Goal: Information Seeking & Learning: Learn about a topic

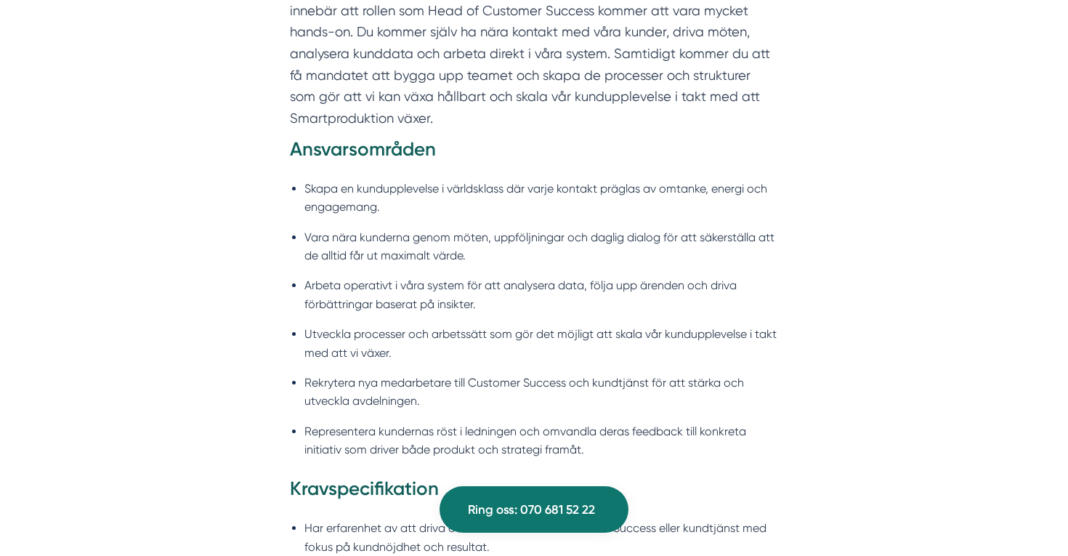
scroll to position [1116, 0]
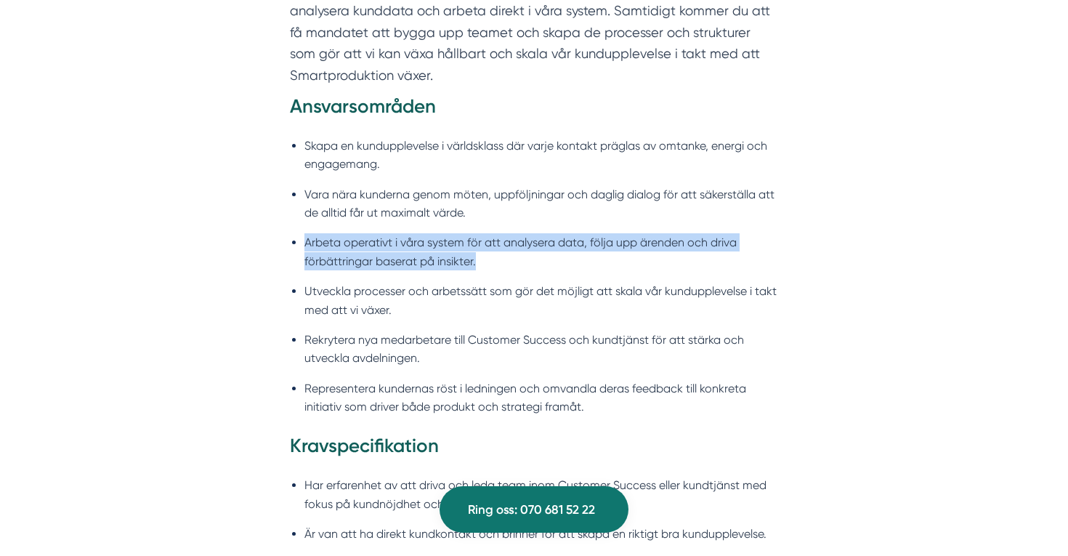
drag, startPoint x: 488, startPoint y: 254, endPoint x: 303, endPoint y: 227, distance: 187.3
click at [303, 227] on ul "Skapa en kundupplevelse i världsklass där varje kontakt präglas av omtanke, ene…" at bounding box center [534, 280] width 488 height 307
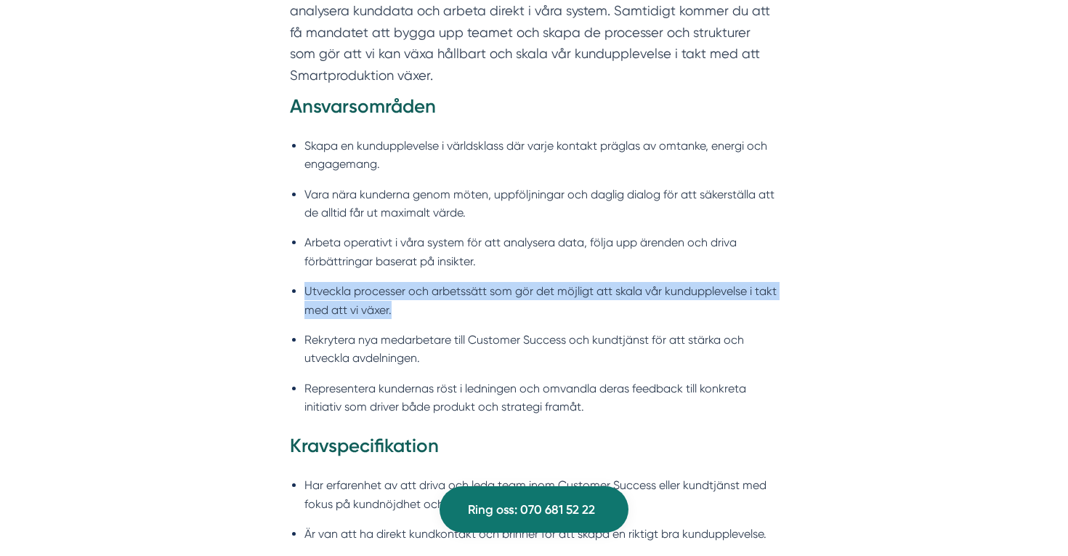
drag, startPoint x: 395, startPoint y: 300, endPoint x: 307, endPoint y: 270, distance: 93.5
click at [307, 282] on li "Utveckla processer och arbetssätt som gör det möjligt att skala vår kunduppleve…" at bounding box center [541, 300] width 474 height 37
copy li "Utveckla processer och arbetssätt som gör det möjligt att skala vår kunduppleve…"
click at [497, 355] on ul "Skapa en kundupplevelse i världsklass där varje kontakt präglas av omtanke, ene…" at bounding box center [534, 280] width 488 height 307
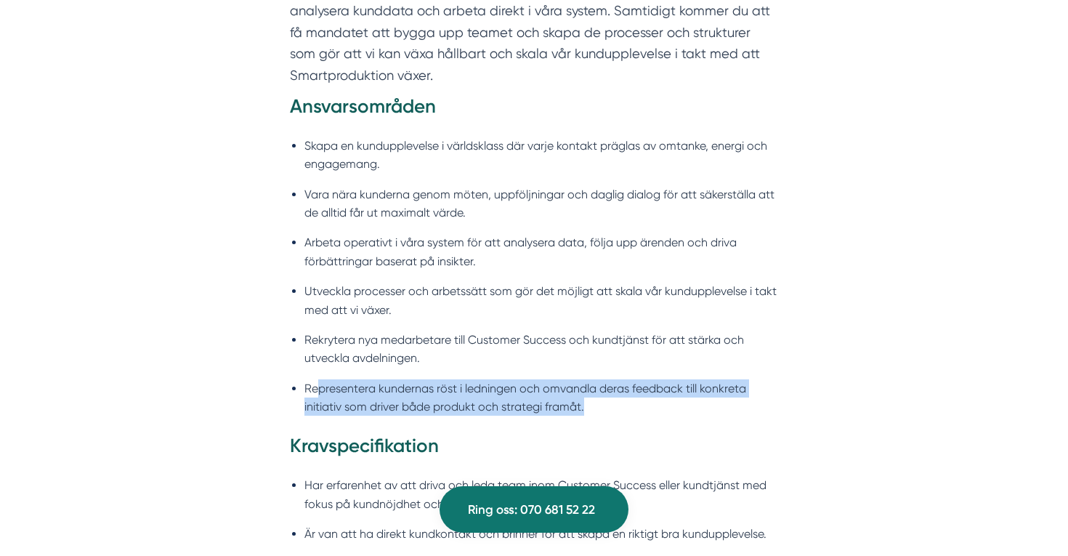
drag, startPoint x: 589, startPoint y: 389, endPoint x: 320, endPoint y: 373, distance: 270.0
click at [320, 379] on li "Representera kundernas röst i ledningen och omvandla deras feedback till konkre…" at bounding box center [541, 397] width 474 height 37
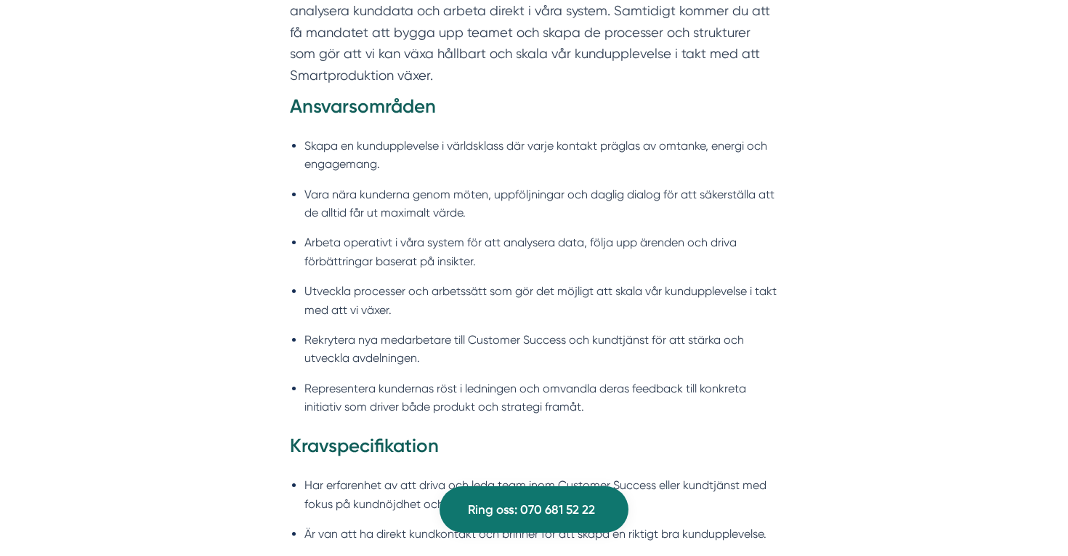
click at [311, 379] on li "Representera kundernas röst i ledningen och omvandla deras feedback till konkre…" at bounding box center [541, 397] width 474 height 37
drag, startPoint x: 311, startPoint y: 372, endPoint x: 453, endPoint y: 375, distance: 142.4
click at [456, 379] on li "Representera kundernas röst i ledningen och omvandla deras feedback till konkre…" at bounding box center [541, 397] width 474 height 37
click at [453, 379] on li "Representera kundernas röst i ledningen och omvandla deras feedback till konkre…" at bounding box center [541, 397] width 474 height 37
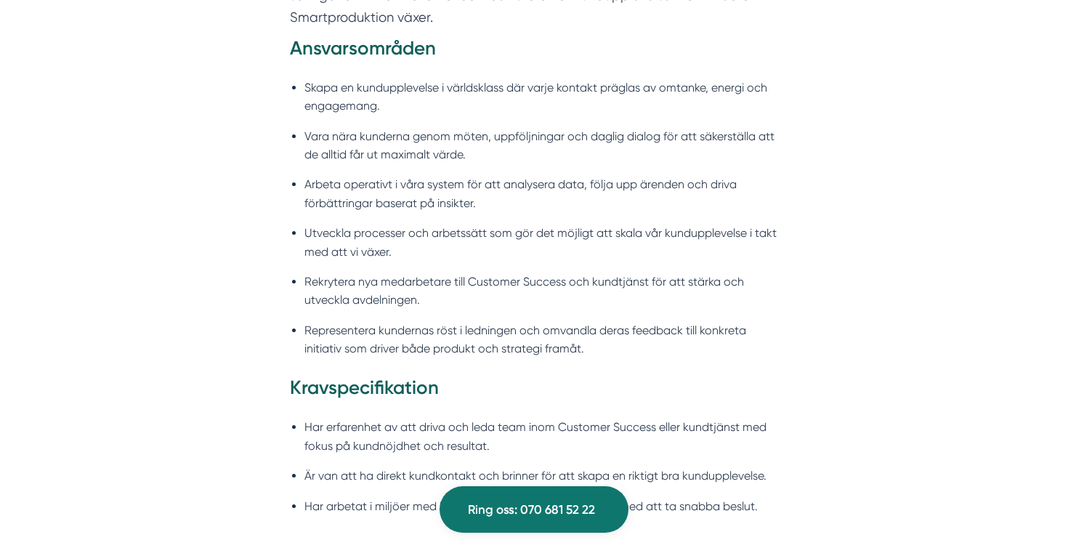
scroll to position [1177, 0]
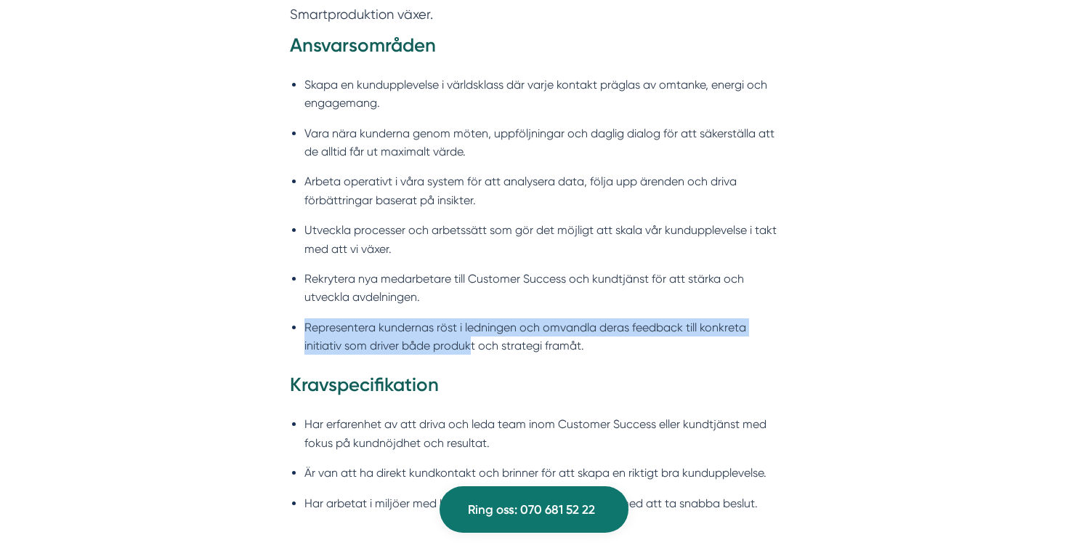
drag, startPoint x: 307, startPoint y: 313, endPoint x: 471, endPoint y: 326, distance: 163.9
click at [472, 326] on li "Representera kundernas röst i ledningen och omvandla deras feedback till konkre…" at bounding box center [541, 336] width 474 height 37
click at [471, 326] on li "Representera kundernas röst i ledningen och omvandla deras feedback till konkre…" at bounding box center [541, 336] width 474 height 37
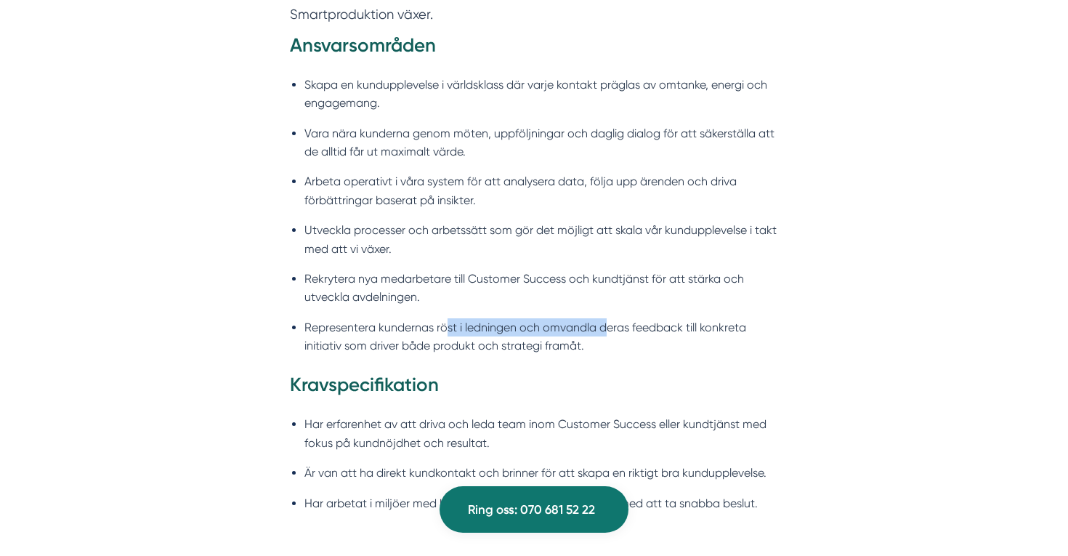
drag, startPoint x: 447, startPoint y: 311, endPoint x: 604, endPoint y: 315, distance: 157.0
click at [605, 318] on li "Representera kundernas röst i ledningen och omvandla deras feedback till konkre…" at bounding box center [541, 336] width 474 height 37
click at [604, 318] on li "Representera kundernas röst i ledningen och omvandla deras feedback till konkre…" at bounding box center [541, 336] width 474 height 37
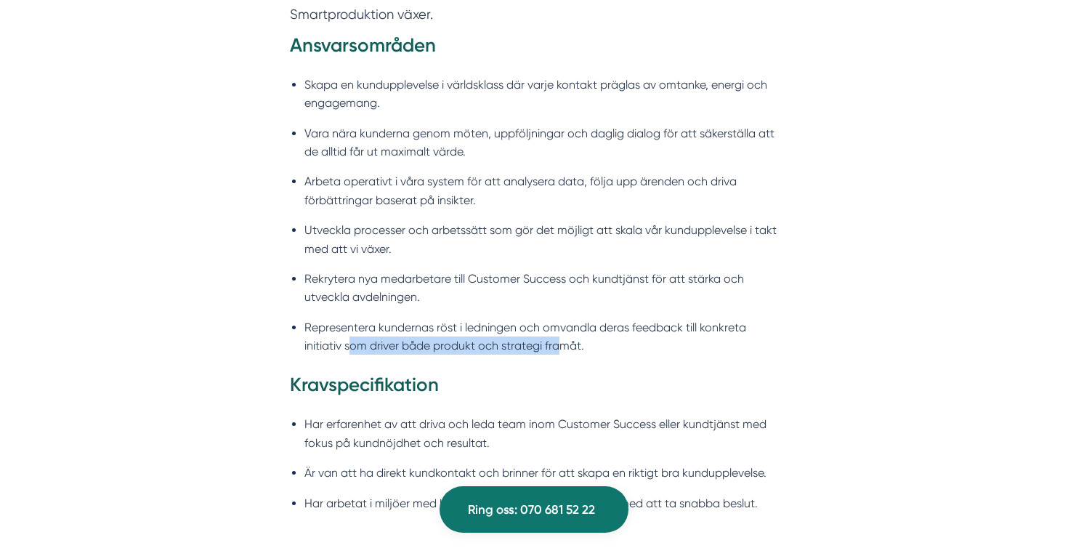
drag, startPoint x: 351, startPoint y: 328, endPoint x: 557, endPoint y: 335, distance: 205.7
click at [557, 335] on li "Representera kundernas röst i ledningen och omvandla deras feedback till konkre…" at bounding box center [541, 336] width 474 height 37
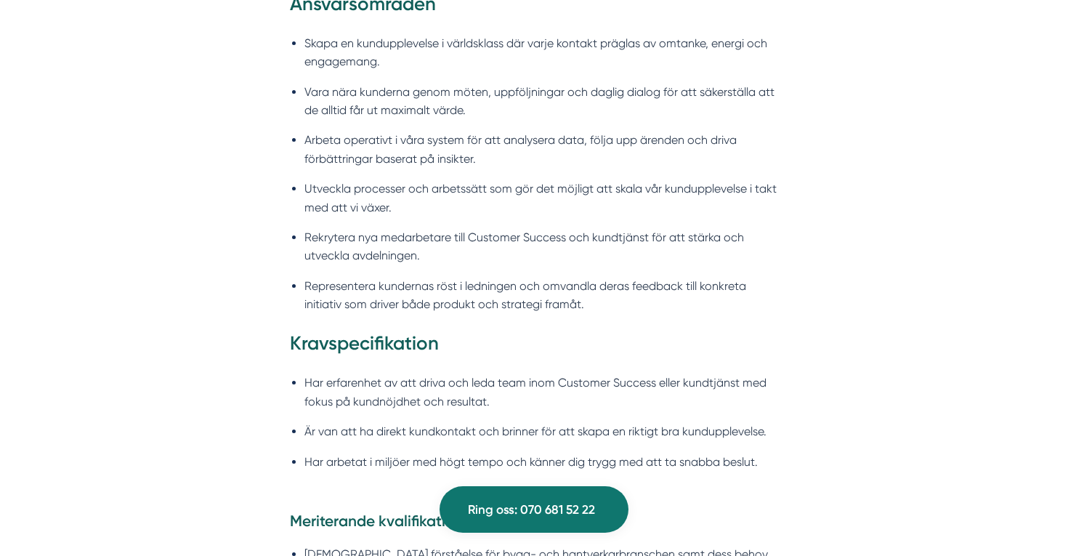
scroll to position [1218, 0]
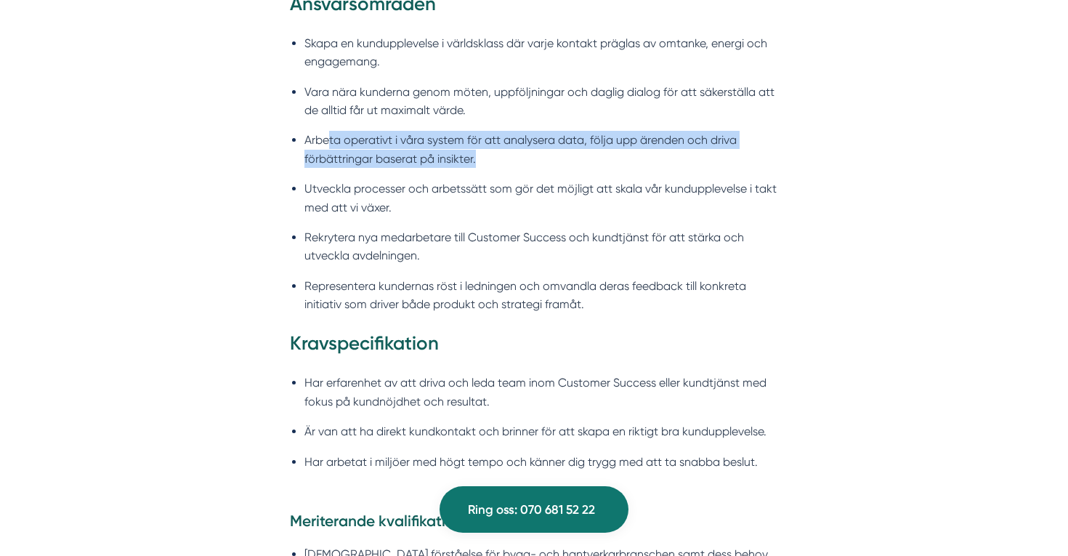
drag, startPoint x: 481, startPoint y: 150, endPoint x: 328, endPoint y: 121, distance: 155.3
click at [328, 131] on li "Arbeta operativt i våra system för att analysera data, följa upp ärenden och dr…" at bounding box center [541, 149] width 474 height 37
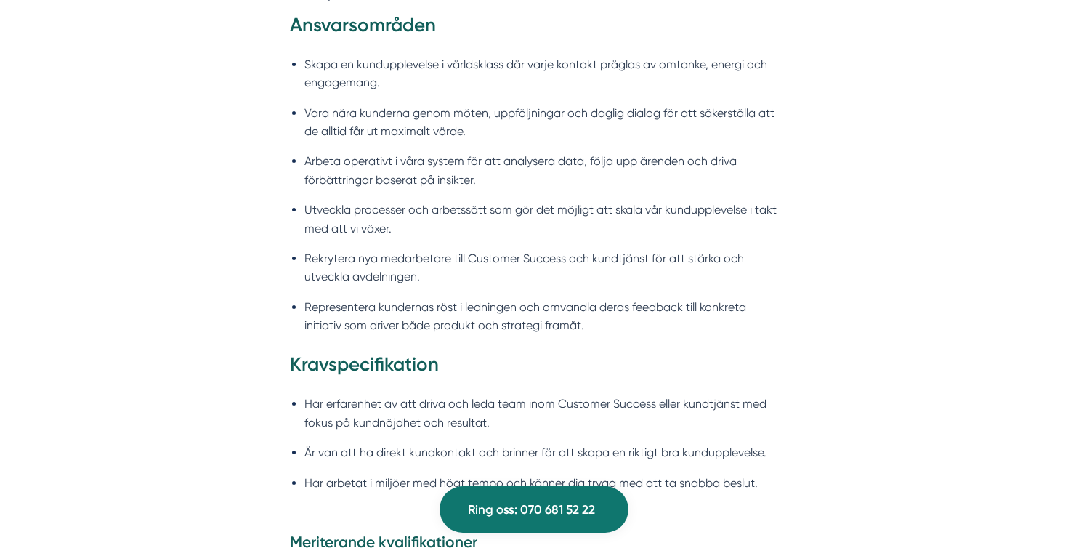
scroll to position [1192, 0]
